Goal: Check status

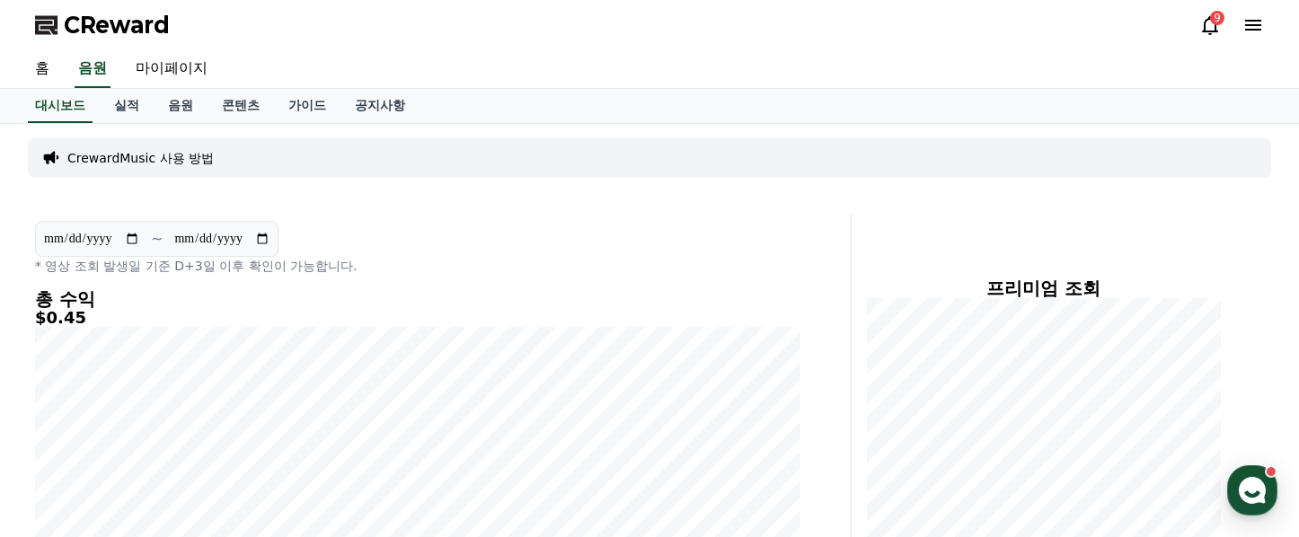
scroll to position [55, 0]
click at [1208, 26] on icon at bounding box center [1210, 25] width 22 height 22
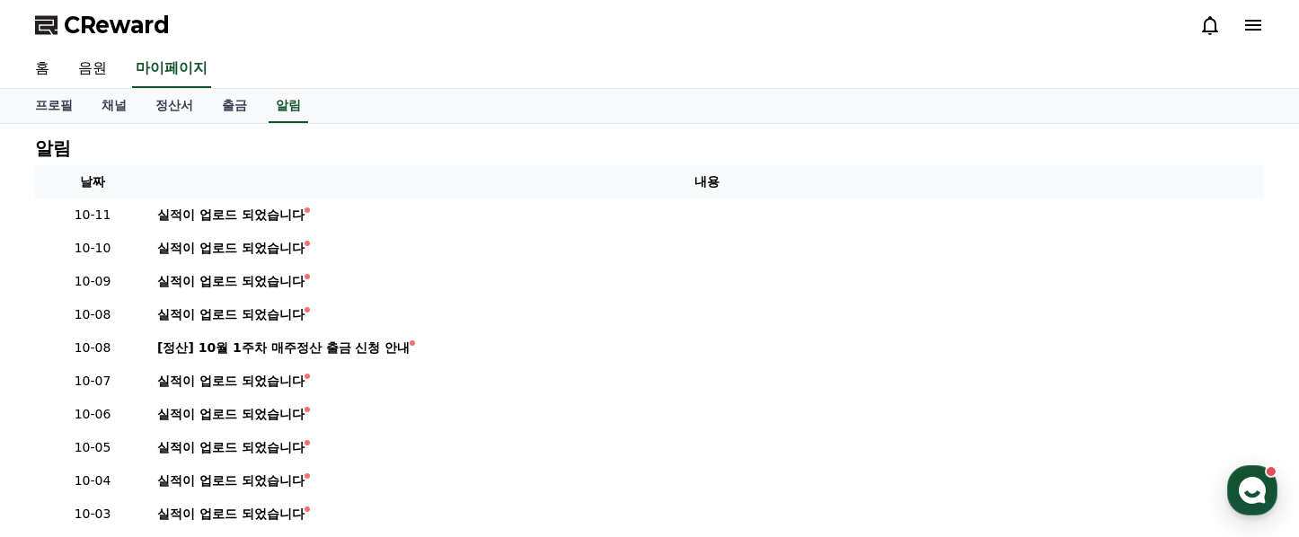
click at [1208, 26] on icon at bounding box center [1210, 25] width 22 height 22
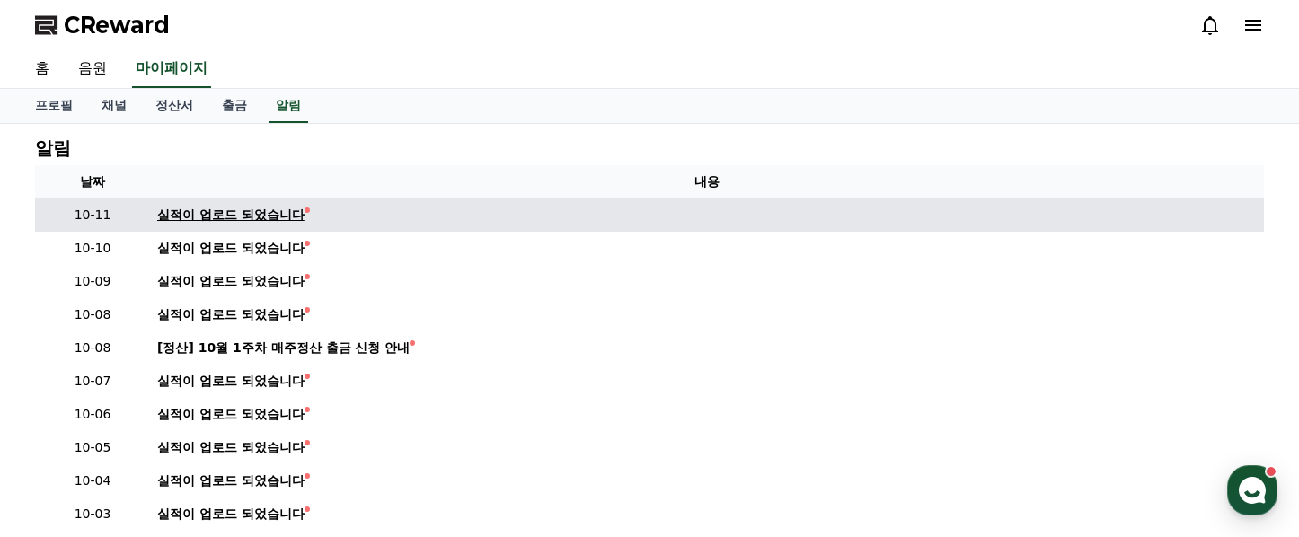
click at [226, 210] on div "실적이 업로드 되었습니다" at bounding box center [230, 215] width 147 height 19
